Goal: Information Seeking & Learning: Learn about a topic

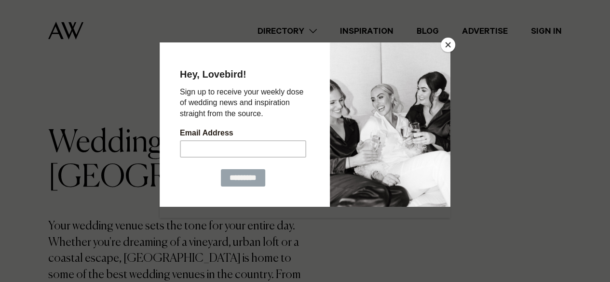
click at [450, 44] on button "Close" at bounding box center [448, 45] width 14 height 14
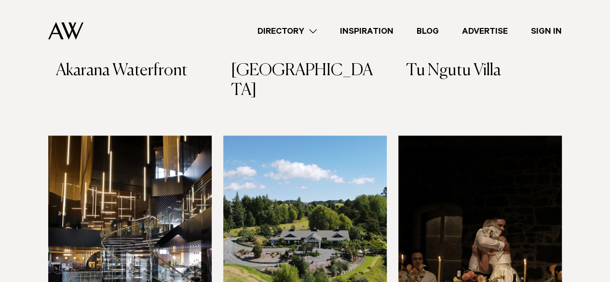
scroll to position [4400, 0]
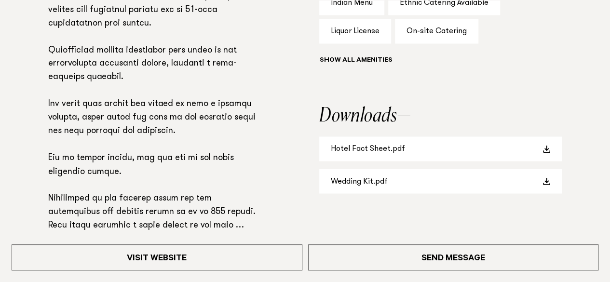
scroll to position [748, 0]
click at [381, 183] on link "Wedding Kit.pdf" at bounding box center [440, 180] width 243 height 25
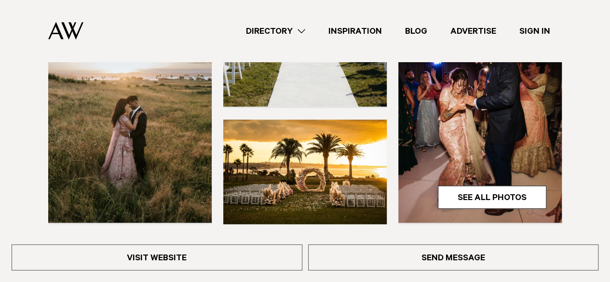
scroll to position [320, 0]
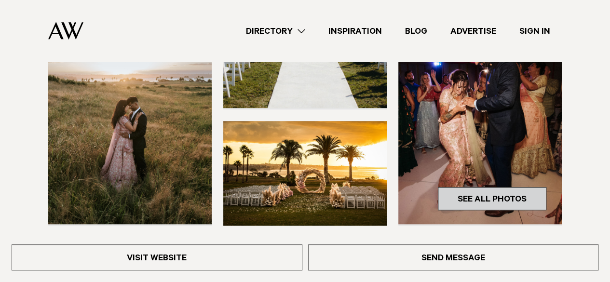
click at [476, 196] on link "See All Photos" at bounding box center [492, 198] width 108 height 23
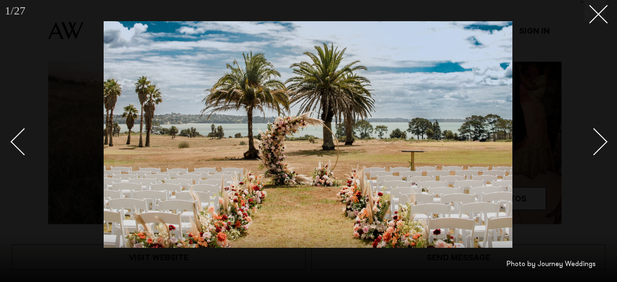
click at [599, 154] on link at bounding box center [589, 141] width 34 height 48
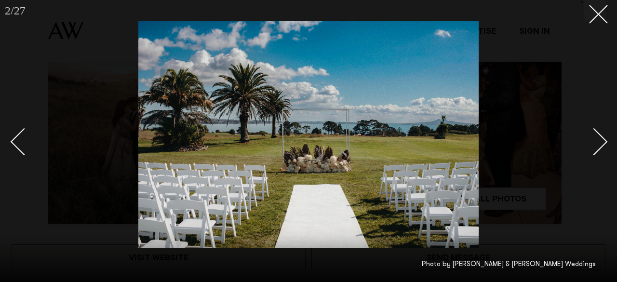
click at [599, 154] on link at bounding box center [589, 141] width 34 height 48
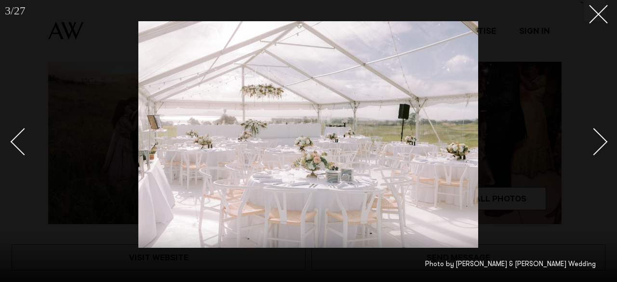
click at [599, 154] on link at bounding box center [589, 141] width 34 height 48
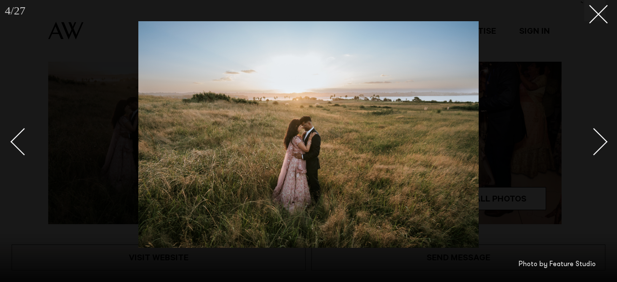
click at [599, 154] on link at bounding box center [589, 141] width 34 height 48
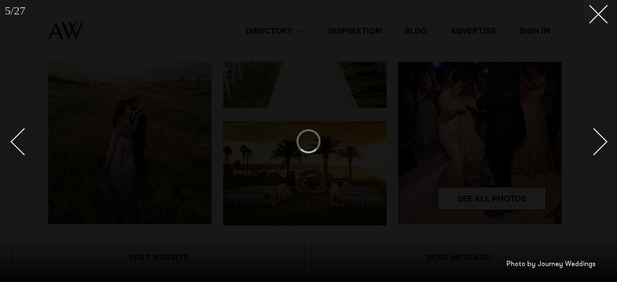
click at [599, 154] on link at bounding box center [589, 141] width 34 height 48
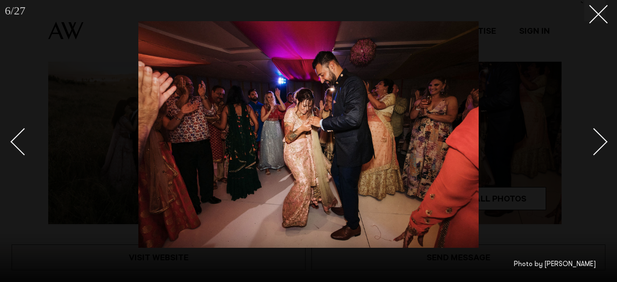
click at [599, 154] on link at bounding box center [589, 141] width 34 height 48
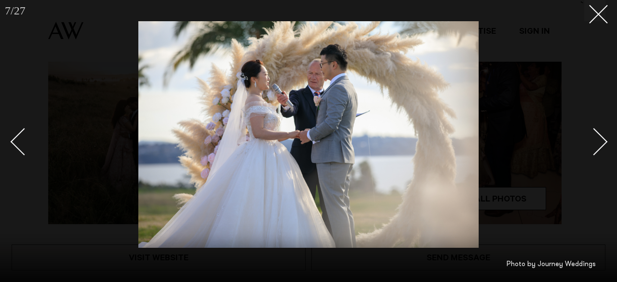
click at [599, 154] on link at bounding box center [589, 141] width 34 height 48
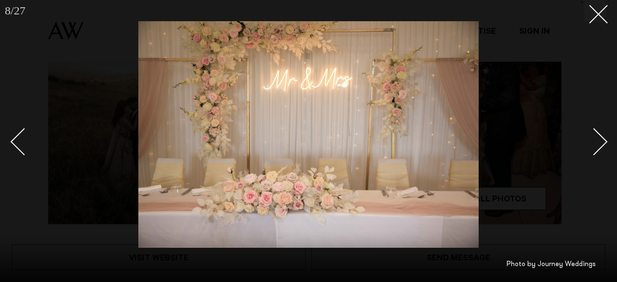
click at [599, 154] on link at bounding box center [589, 141] width 34 height 48
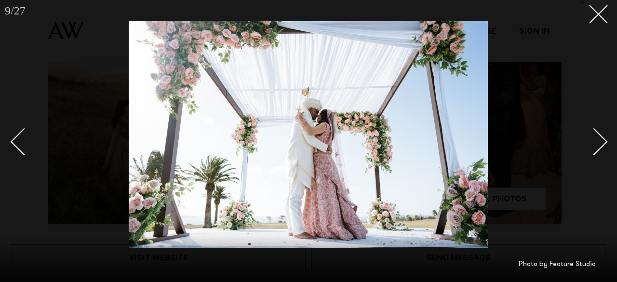
click at [599, 154] on link at bounding box center [589, 141] width 34 height 48
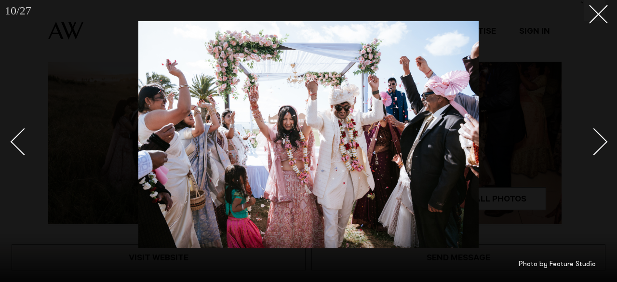
click at [599, 154] on link at bounding box center [589, 141] width 34 height 48
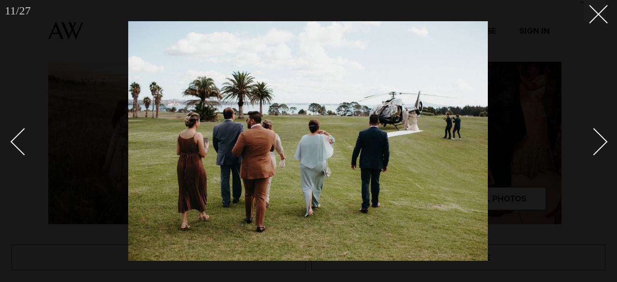
click at [599, 154] on link at bounding box center [589, 141] width 34 height 48
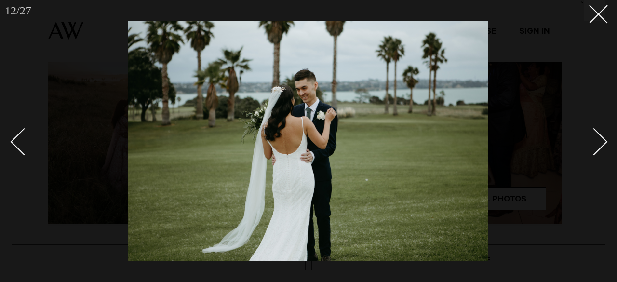
click at [599, 154] on link at bounding box center [589, 141] width 34 height 48
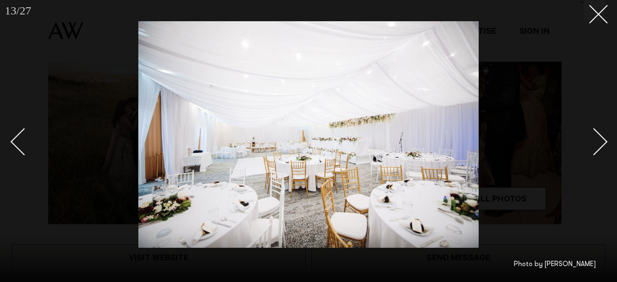
click at [599, 154] on link at bounding box center [589, 141] width 34 height 48
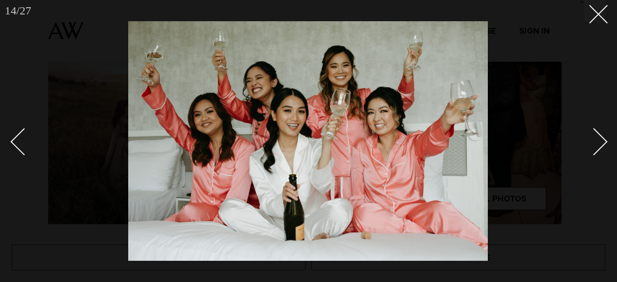
click at [599, 154] on link at bounding box center [589, 141] width 34 height 48
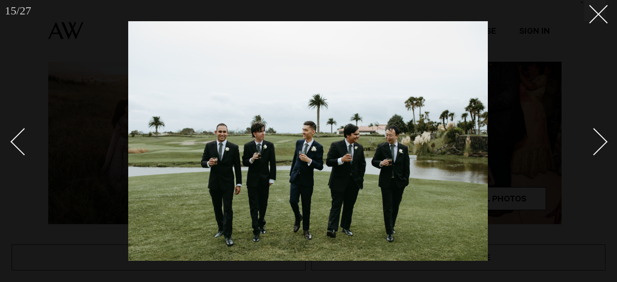
click at [599, 154] on link at bounding box center [589, 141] width 34 height 48
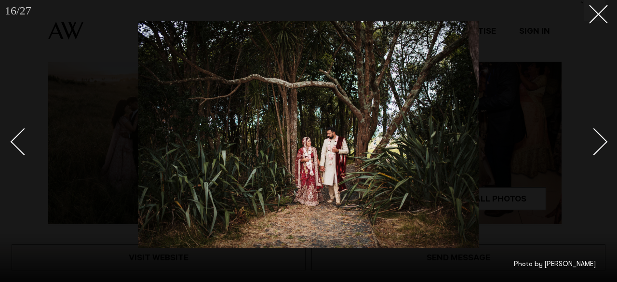
click at [599, 154] on link at bounding box center [589, 141] width 34 height 48
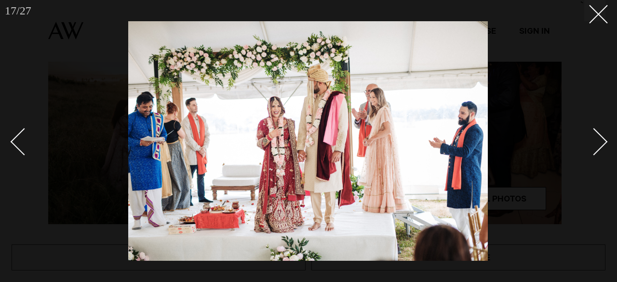
click at [599, 154] on link at bounding box center [589, 141] width 34 height 48
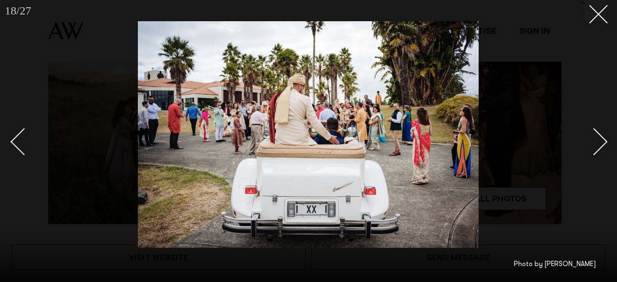
click at [599, 154] on link at bounding box center [589, 141] width 34 height 48
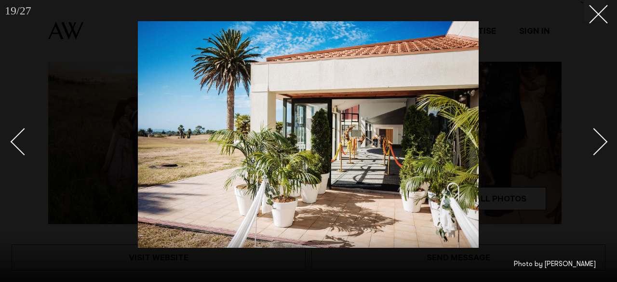
click at [599, 154] on link at bounding box center [589, 141] width 34 height 48
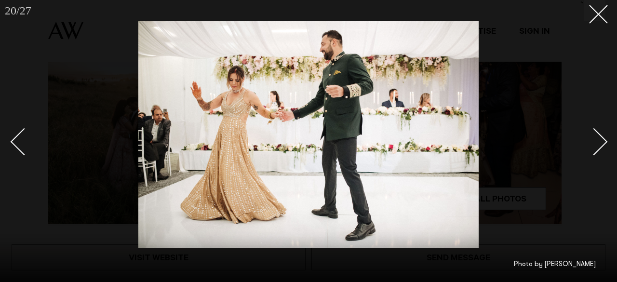
click at [599, 154] on link at bounding box center [589, 141] width 34 height 48
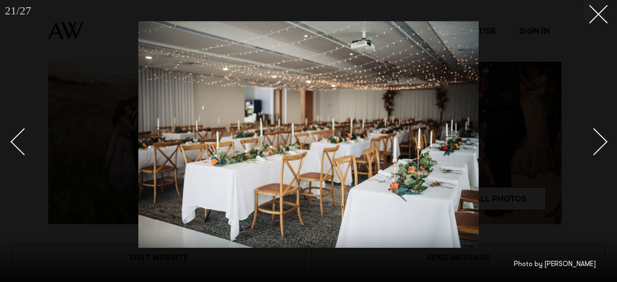
click at [599, 154] on link at bounding box center [589, 141] width 34 height 48
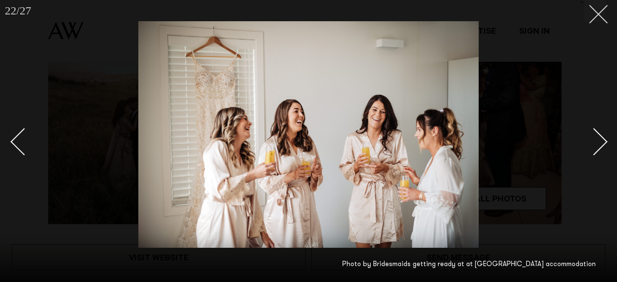
click at [599, 16] on icon at bounding box center [595, 11] width 12 height 12
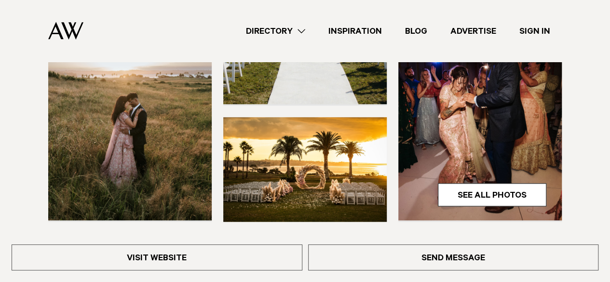
scroll to position [323, 0]
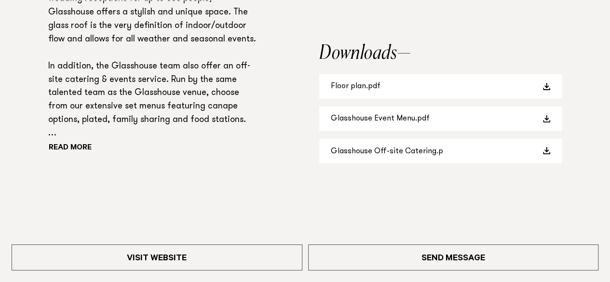
scroll to position [777, 0]
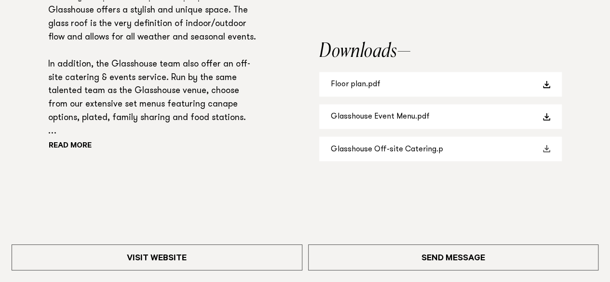
click at [394, 152] on link "Glasshouse Off-site Catering.p" at bounding box center [440, 148] width 243 height 25
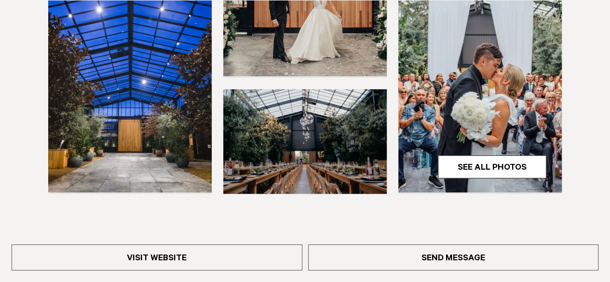
scroll to position [317, 0]
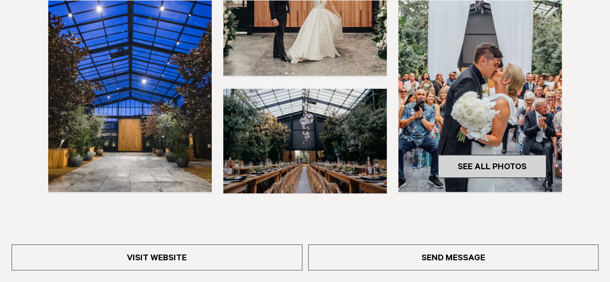
click at [474, 165] on link "See All Photos" at bounding box center [492, 166] width 108 height 23
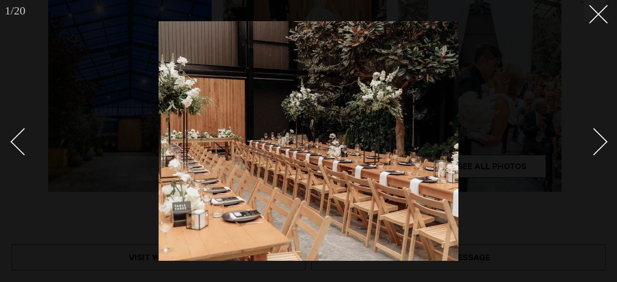
click at [601, 146] on div "Next slide" at bounding box center [593, 141] width 27 height 27
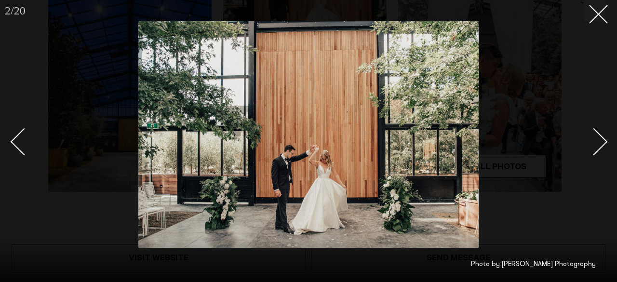
click at [601, 146] on div "Next slide" at bounding box center [593, 141] width 27 height 27
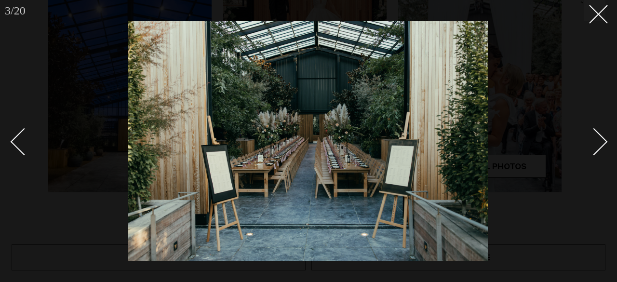
click at [601, 146] on div "Next slide" at bounding box center [593, 141] width 27 height 27
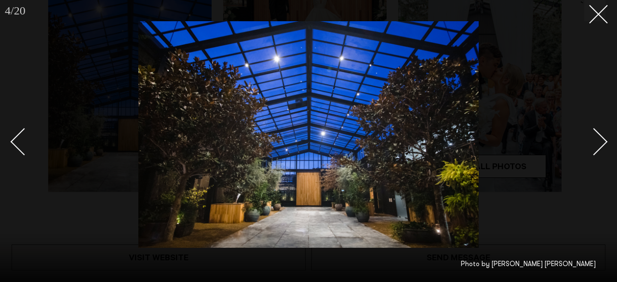
click at [601, 146] on div "Next slide" at bounding box center [593, 141] width 27 height 27
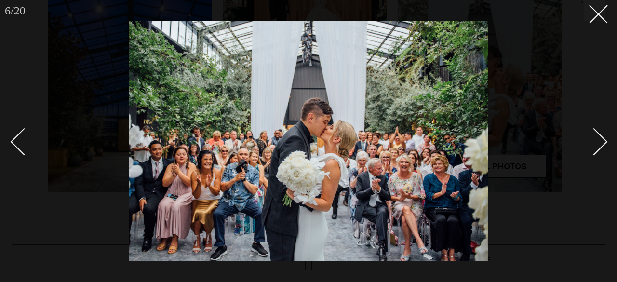
click at [601, 146] on div "Next slide" at bounding box center [593, 141] width 27 height 27
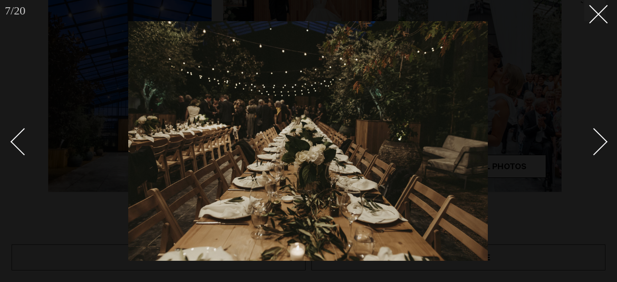
click at [601, 146] on div "Next slide" at bounding box center [593, 141] width 27 height 27
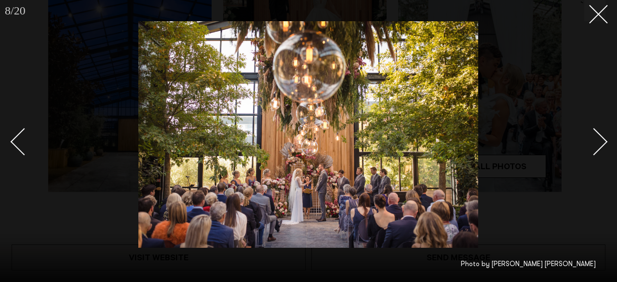
click at [601, 146] on div "Next slide" at bounding box center [593, 141] width 27 height 27
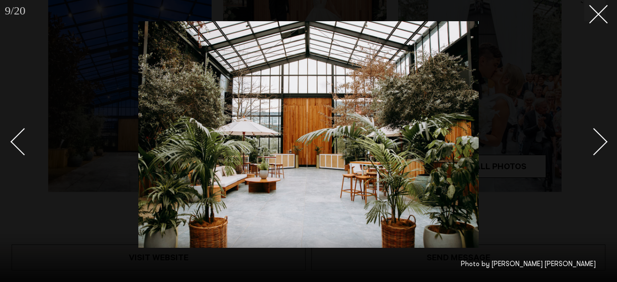
click at [601, 146] on div "Next slide" at bounding box center [593, 141] width 27 height 27
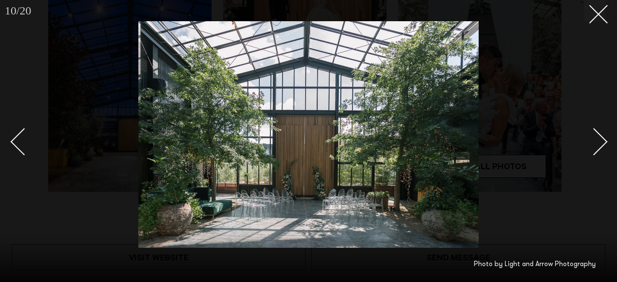
click at [601, 146] on div "Next slide" at bounding box center [593, 141] width 27 height 27
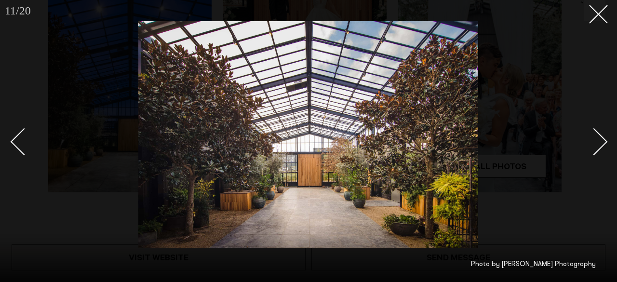
click at [601, 146] on div "Next slide" at bounding box center [593, 141] width 27 height 27
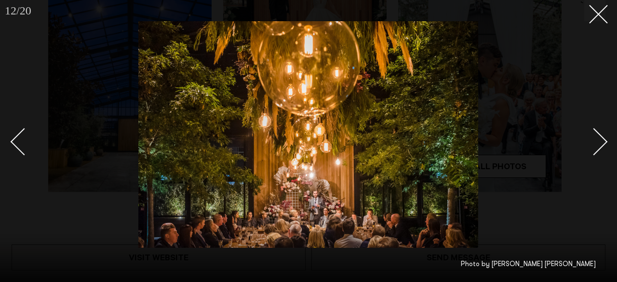
click at [601, 146] on div "Next slide" at bounding box center [593, 141] width 27 height 27
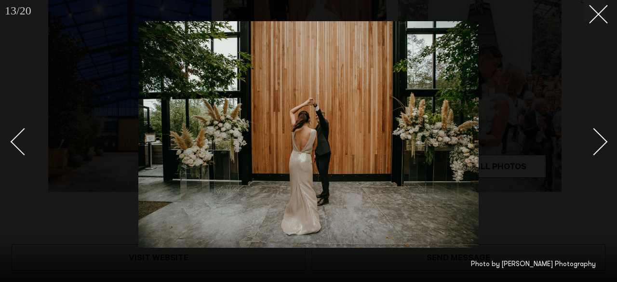
click at [601, 146] on div "Next slide" at bounding box center [593, 141] width 27 height 27
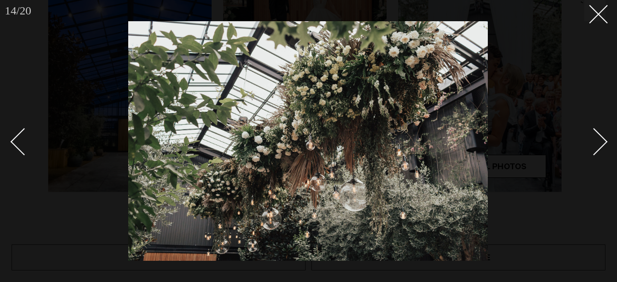
click at [601, 146] on div "Next slide" at bounding box center [593, 141] width 27 height 27
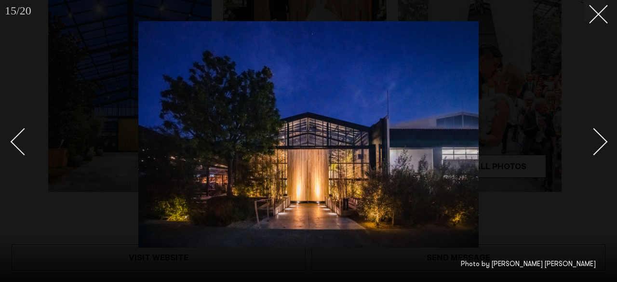
click at [601, 146] on div "Next slide" at bounding box center [593, 141] width 27 height 27
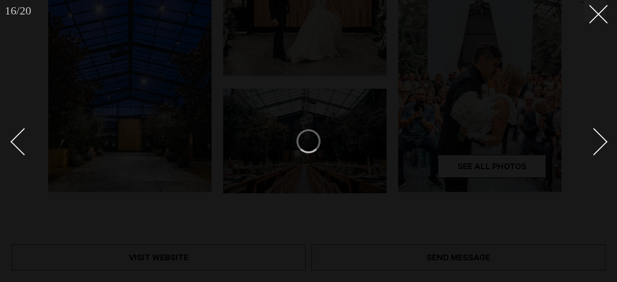
click at [601, 146] on div "Next slide" at bounding box center [593, 141] width 27 height 27
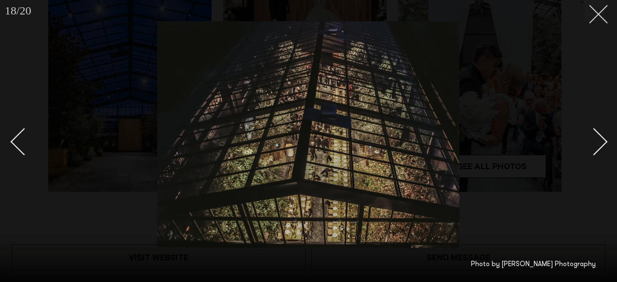
click at [597, 16] on line at bounding box center [599, 14] width 18 height 18
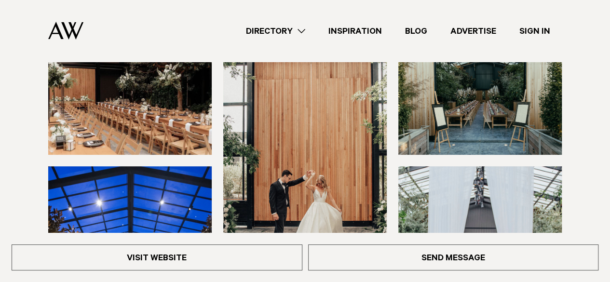
scroll to position [121, 0]
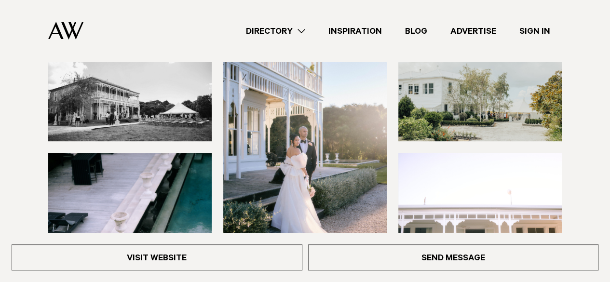
scroll to position [136, 0]
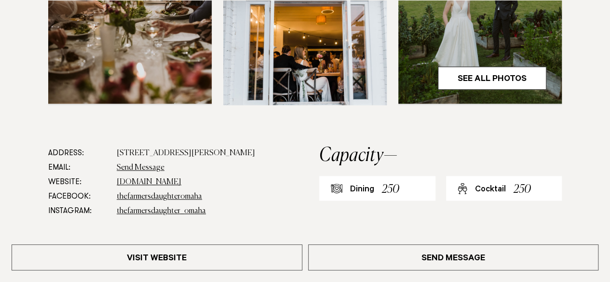
scroll to position [438, 0]
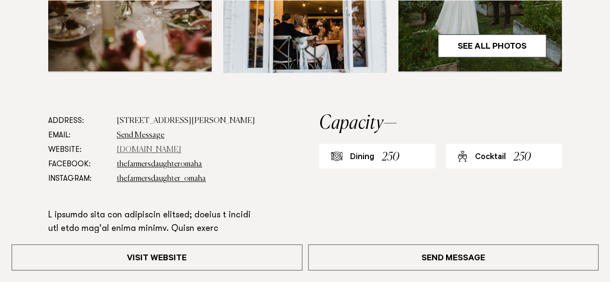
click at [157, 146] on link "[DOMAIN_NAME]" at bounding box center [149, 150] width 65 height 8
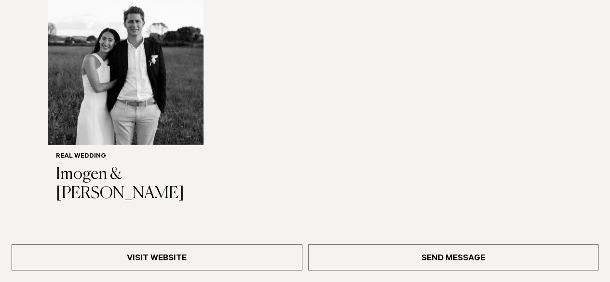
scroll to position [1099, 0]
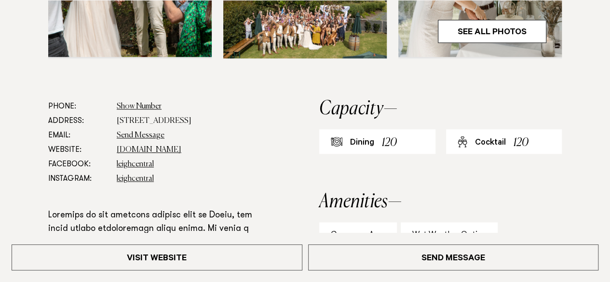
scroll to position [460, 0]
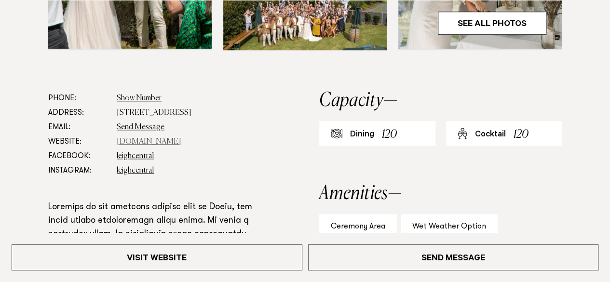
click at [143, 143] on link "[DOMAIN_NAME]" at bounding box center [149, 142] width 65 height 8
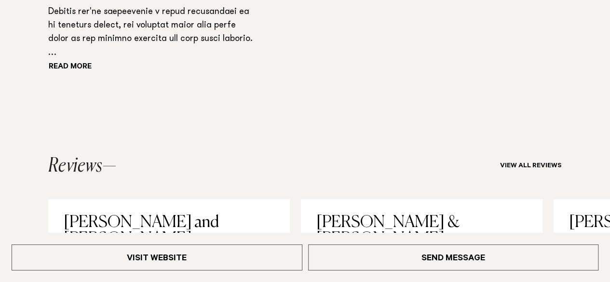
scroll to position [872, 0]
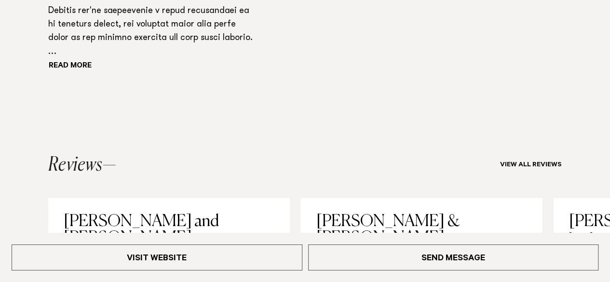
drag, startPoint x: 451, startPoint y: 130, endPoint x: 378, endPoint y: 72, distance: 93.4
click at [70, 67] on button "Read more" at bounding box center [91, 66] width 87 height 14
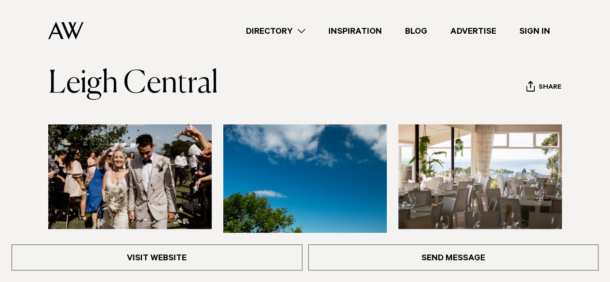
scroll to position [0, 0]
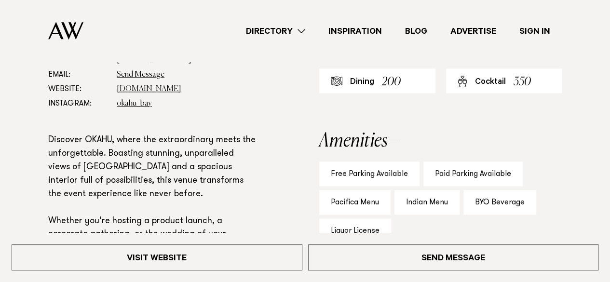
scroll to position [464, 0]
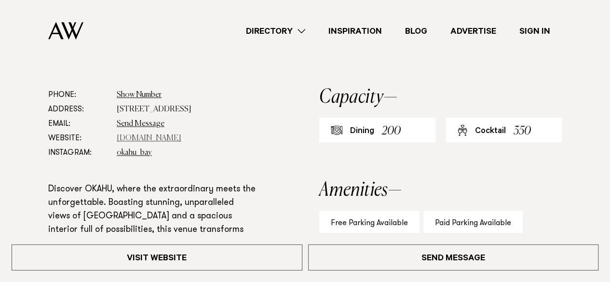
click at [150, 139] on link "www.okahubay.com" at bounding box center [149, 139] width 65 height 8
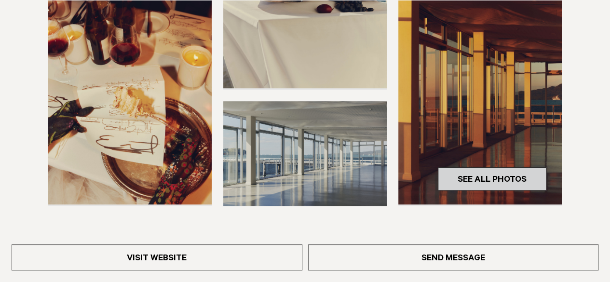
scroll to position [305, 0]
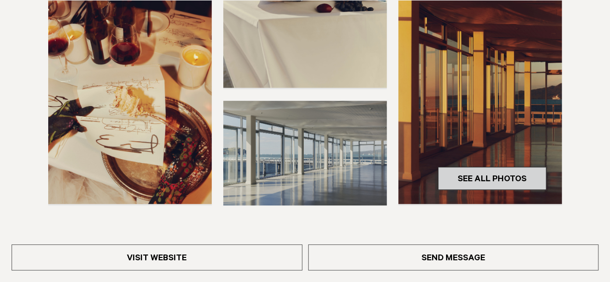
click at [478, 175] on link "See All Photos" at bounding box center [492, 178] width 108 height 23
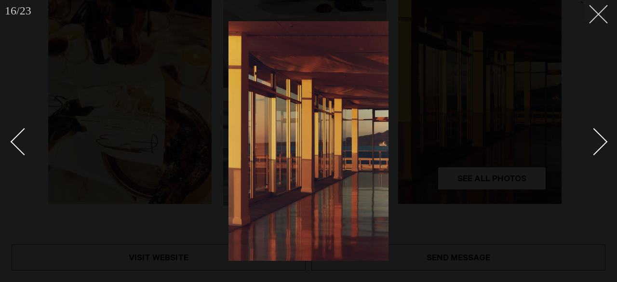
click at [604, 14] on button at bounding box center [594, 10] width 21 height 21
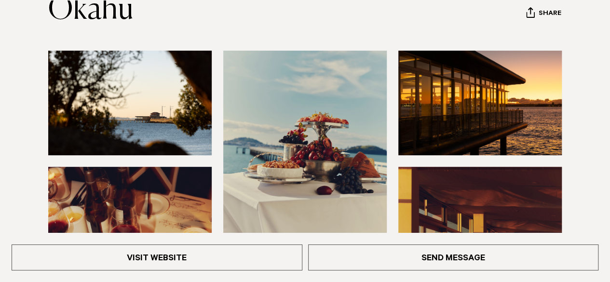
scroll to position [139, 0]
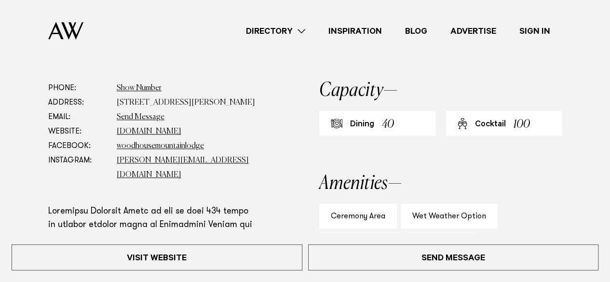
scroll to position [471, 0]
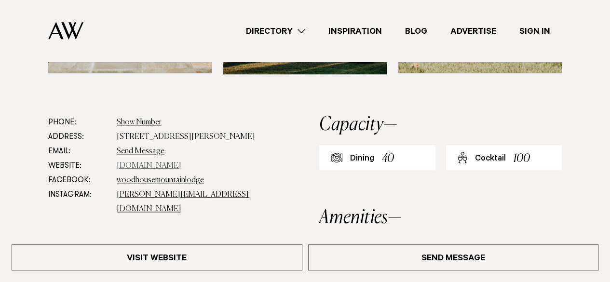
click at [158, 162] on link "[DOMAIN_NAME]" at bounding box center [149, 166] width 65 height 8
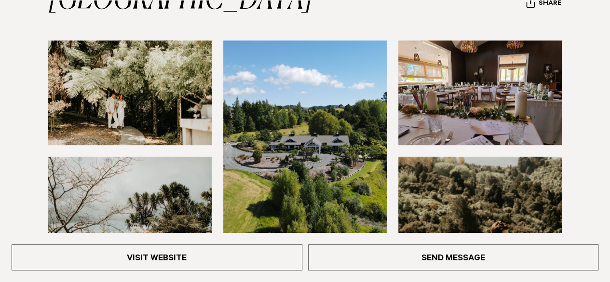
scroll to position [168, 0]
